Goal: Information Seeking & Learning: Find specific fact

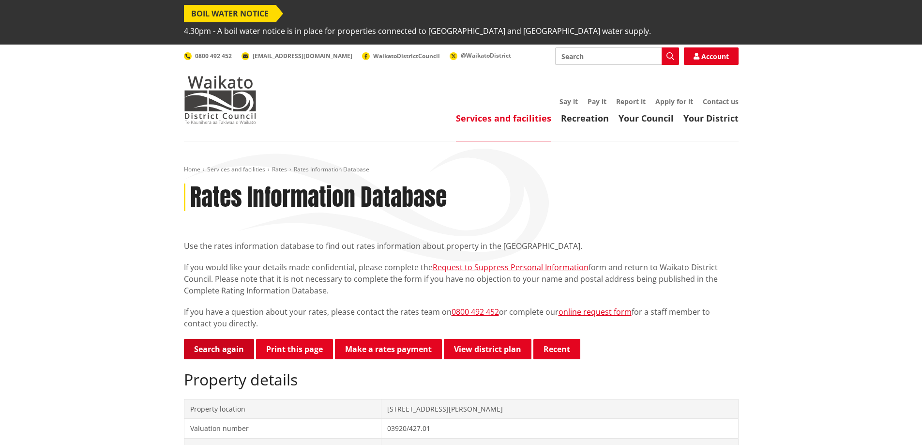
click at [236, 339] on link "Search again" at bounding box center [219, 349] width 70 height 20
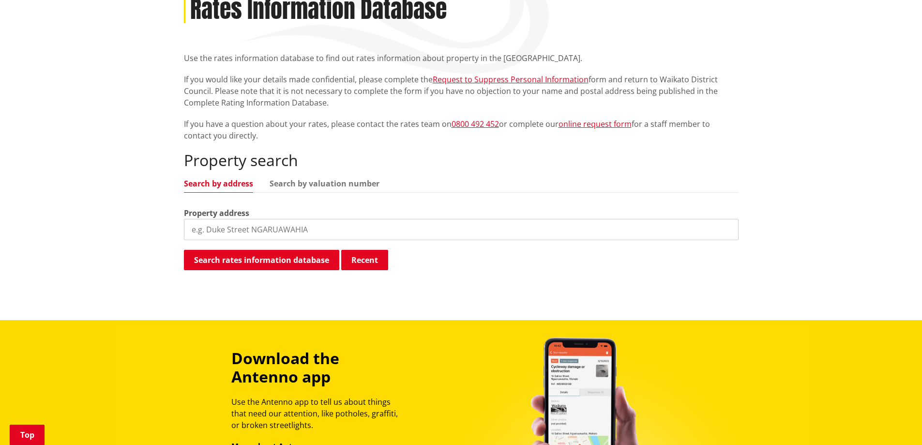
scroll to position [194, 0]
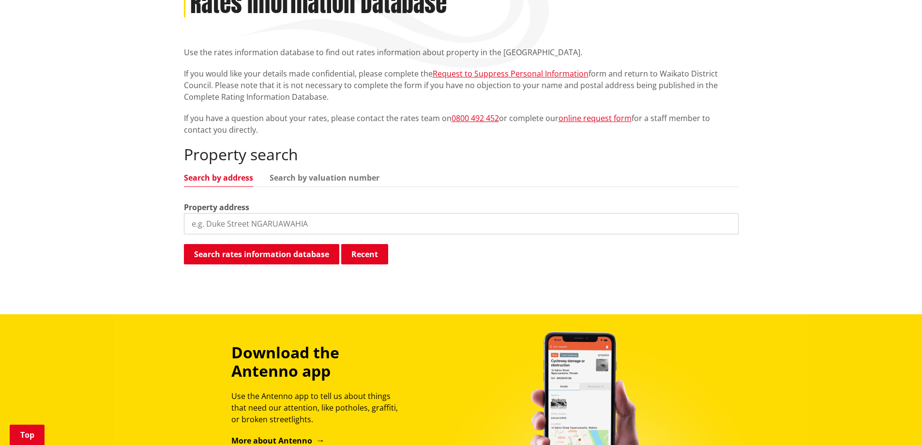
click at [194, 213] on input "search" at bounding box center [461, 223] width 555 height 21
type input "60 native road"
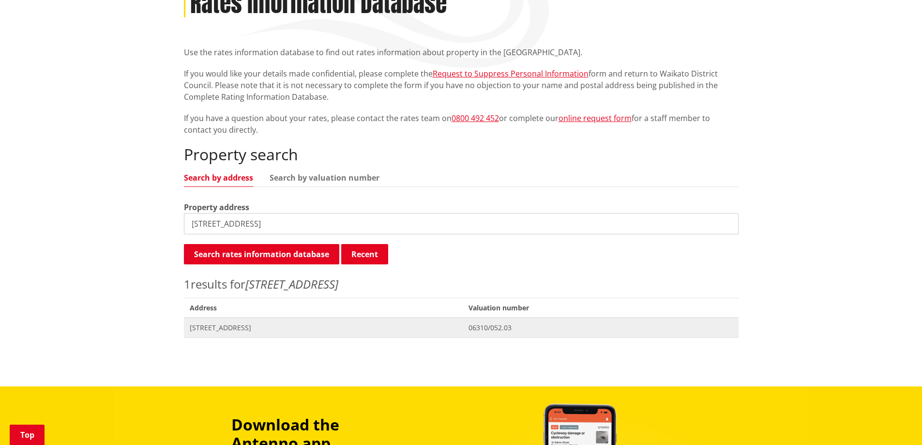
click at [247, 323] on span "[STREET_ADDRESS]" at bounding box center [324, 328] width 268 height 10
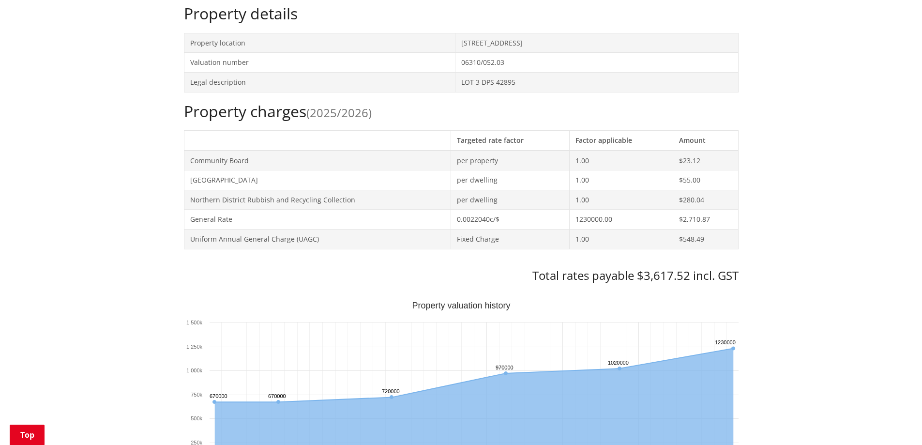
scroll to position [387, 0]
